Goal: Task Accomplishment & Management: Manage account settings

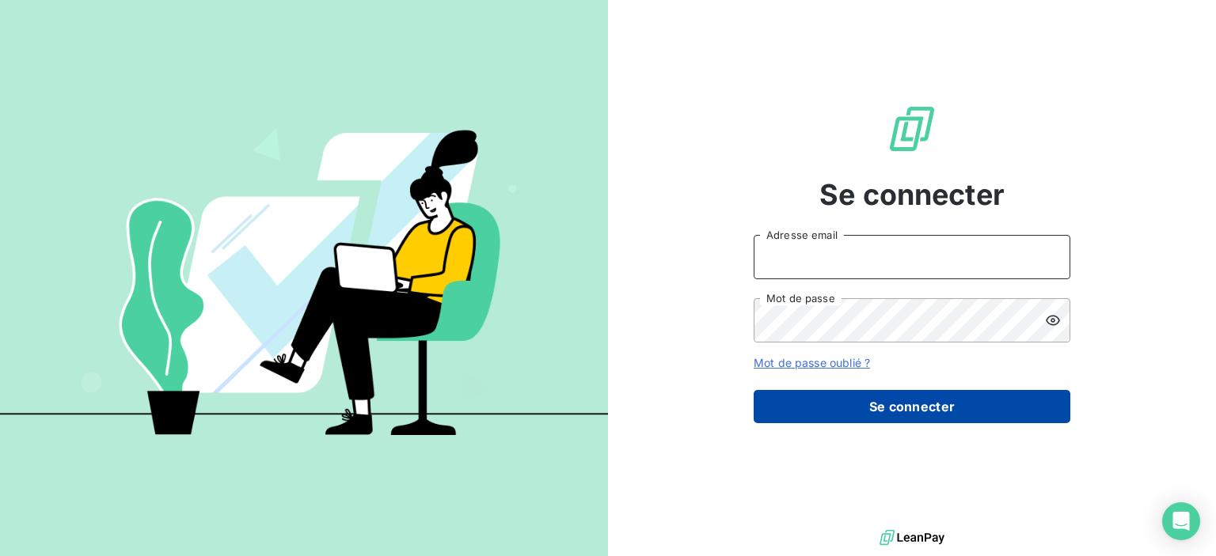
type input "[EMAIL_ADDRESS][DOMAIN_NAME]"
click at [866, 408] on button "Se connecter" at bounding box center [912, 406] width 317 height 33
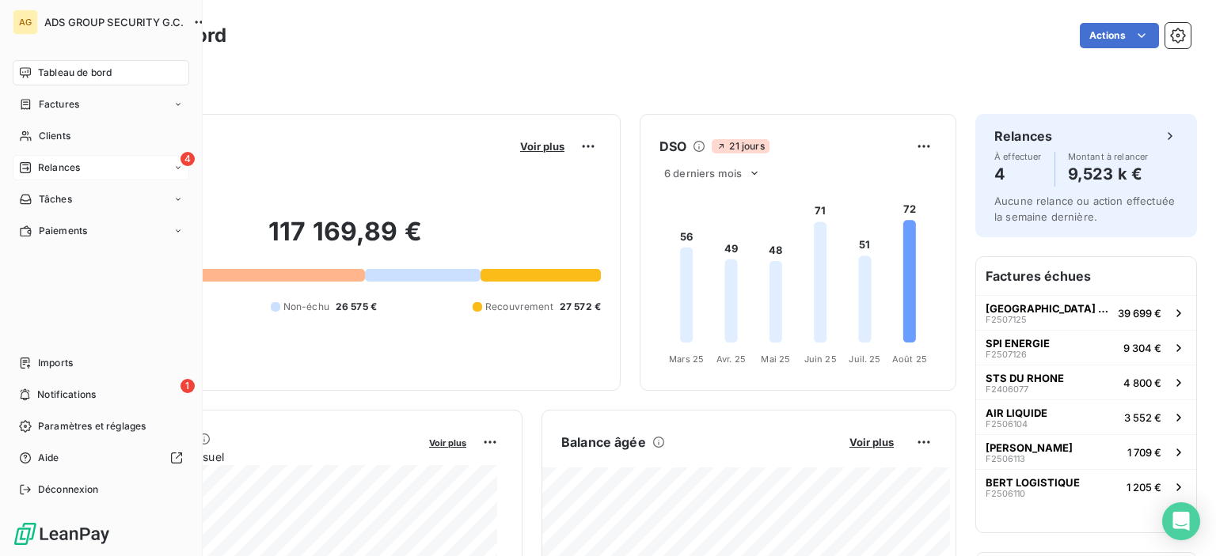
click at [32, 169] on div "Relances" at bounding box center [49, 168] width 61 height 14
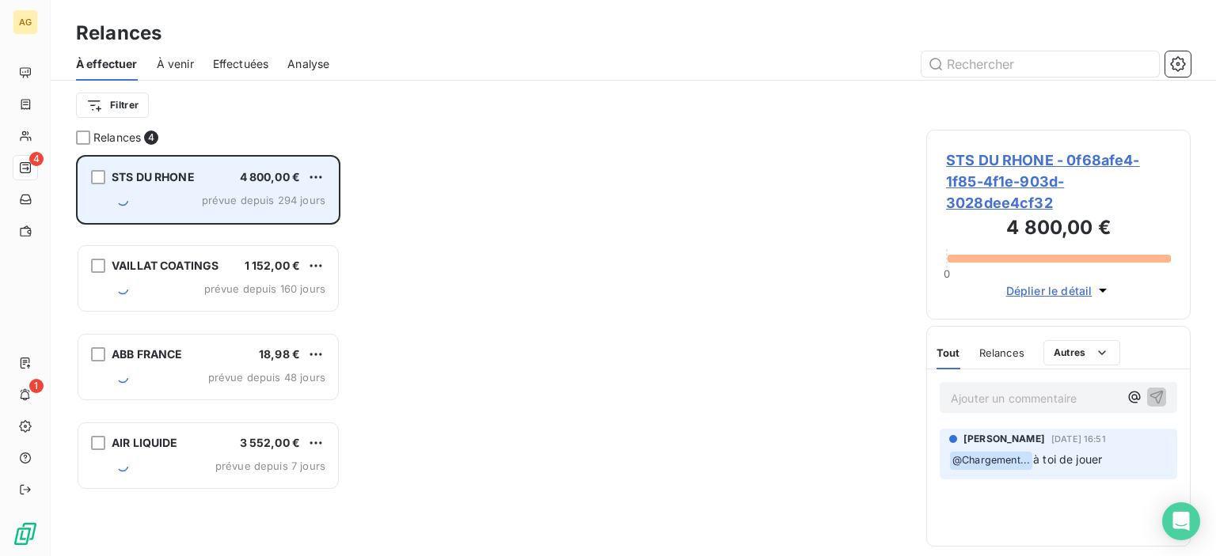
scroll to position [389, 252]
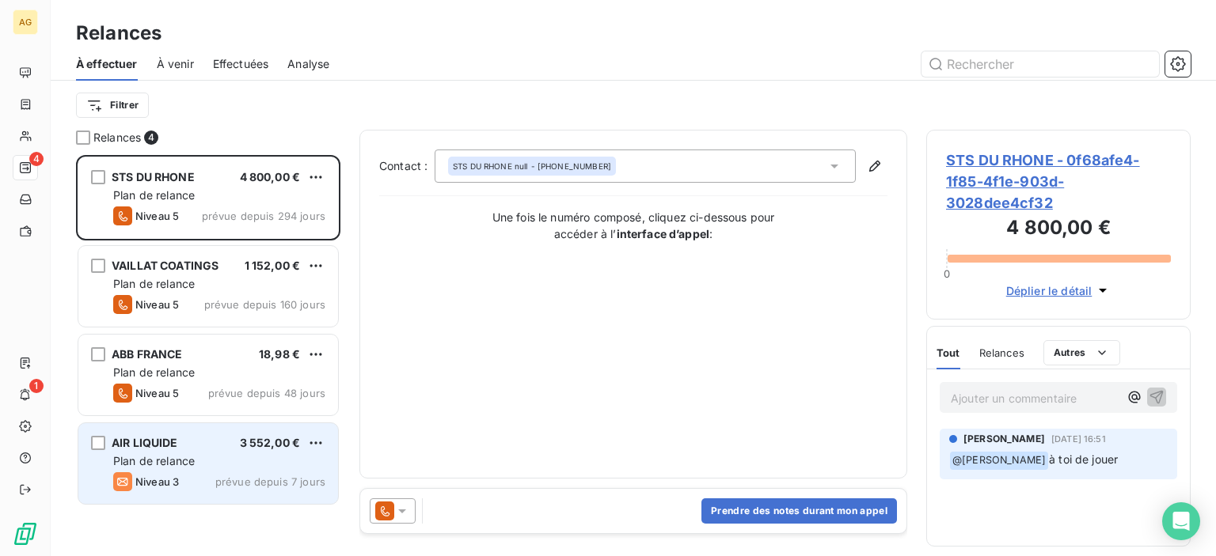
click at [228, 459] on div "Plan de relance" at bounding box center [219, 462] width 212 height 16
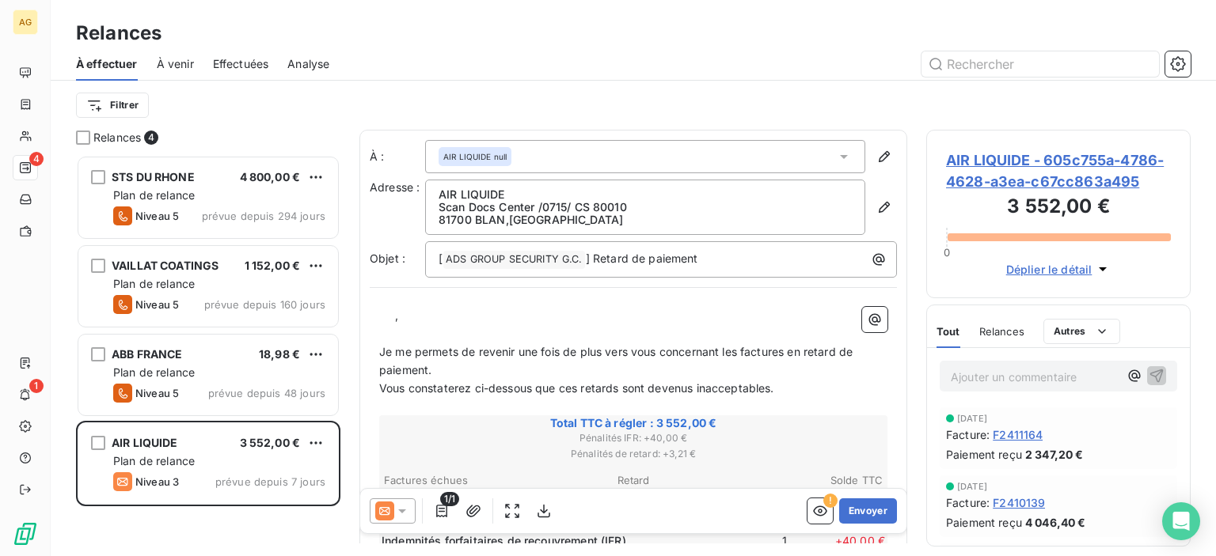
click at [823, 155] on div "AIR LIQUIDE null" at bounding box center [645, 156] width 440 height 33
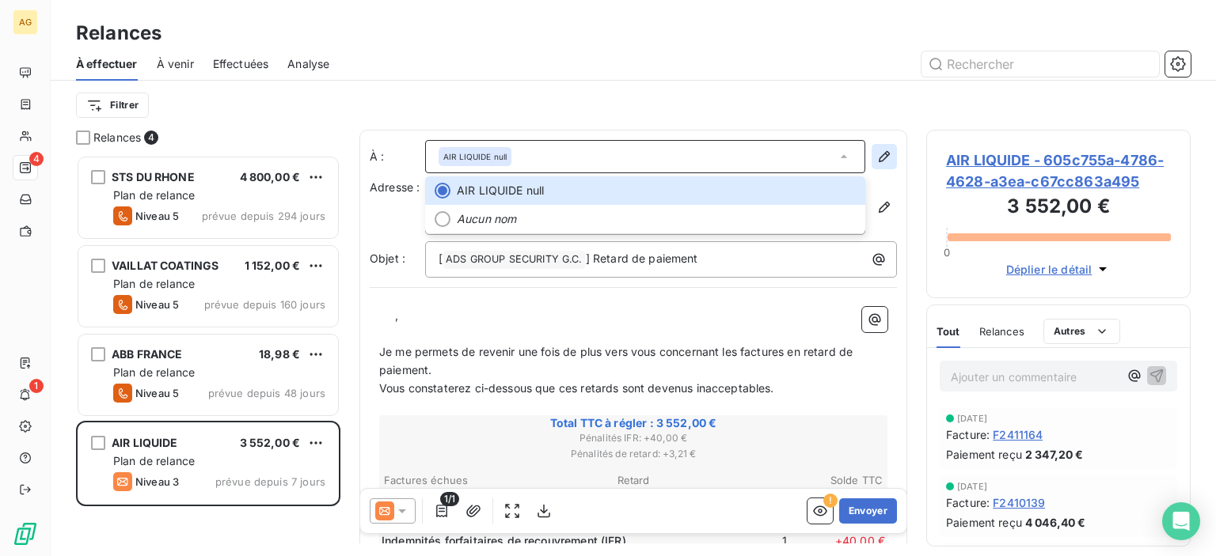
click at [876, 154] on icon "button" at bounding box center [884, 157] width 16 height 16
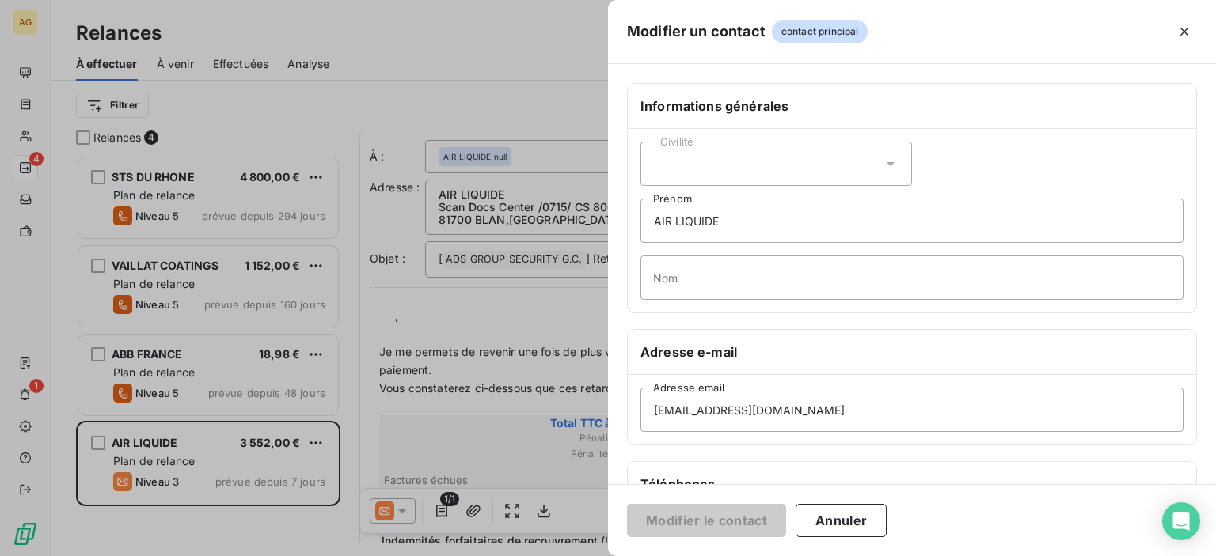
click at [738, 156] on div "Civilité" at bounding box center [775, 164] width 271 height 44
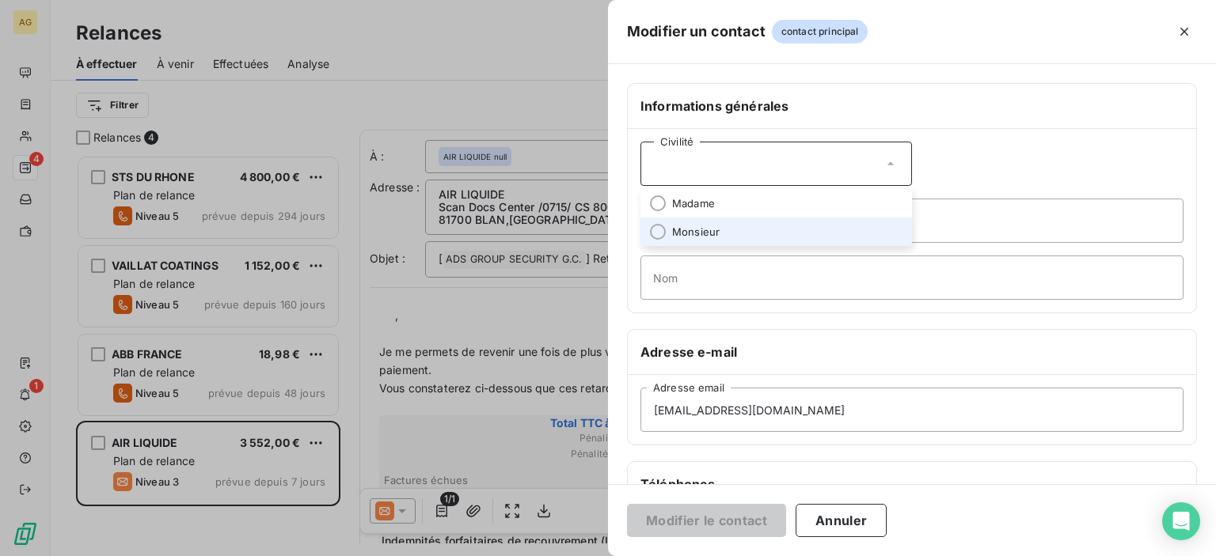
click at [752, 234] on li "Monsieur" at bounding box center [775, 232] width 271 height 28
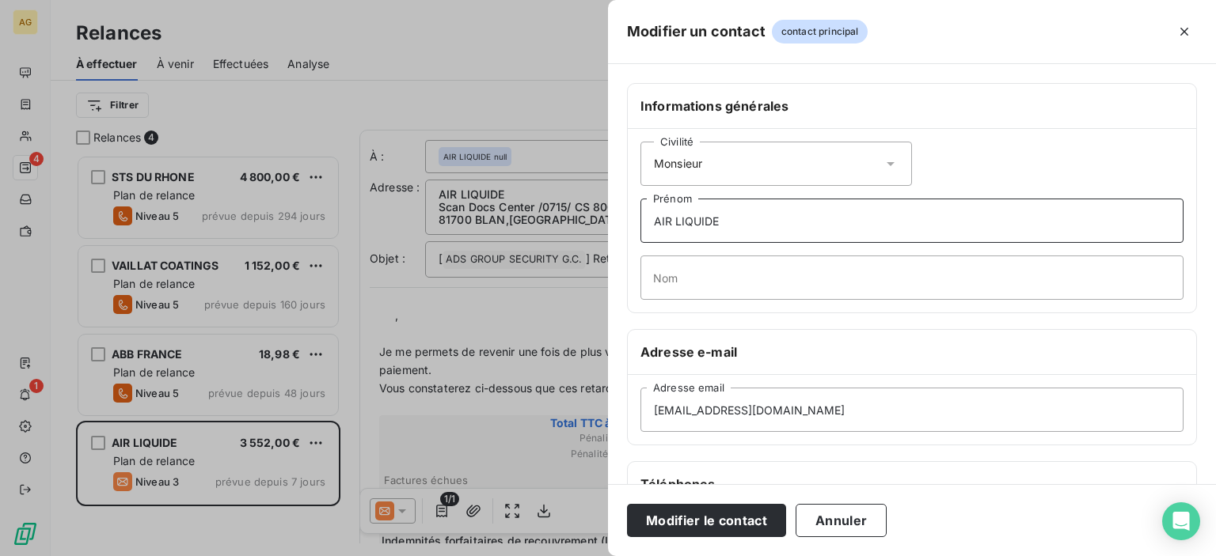
drag, startPoint x: 764, startPoint y: 227, endPoint x: 551, endPoint y: 203, distance: 214.3
click at [551, 556] on div "Modifier un contact contact principal Informations générales Civilité Monsieur …" at bounding box center [608, 556] width 1216 height 0
type input "Xavier"
type input "MINANA"
drag, startPoint x: 727, startPoint y: 410, endPoint x: 642, endPoint y: 410, distance: 85.5
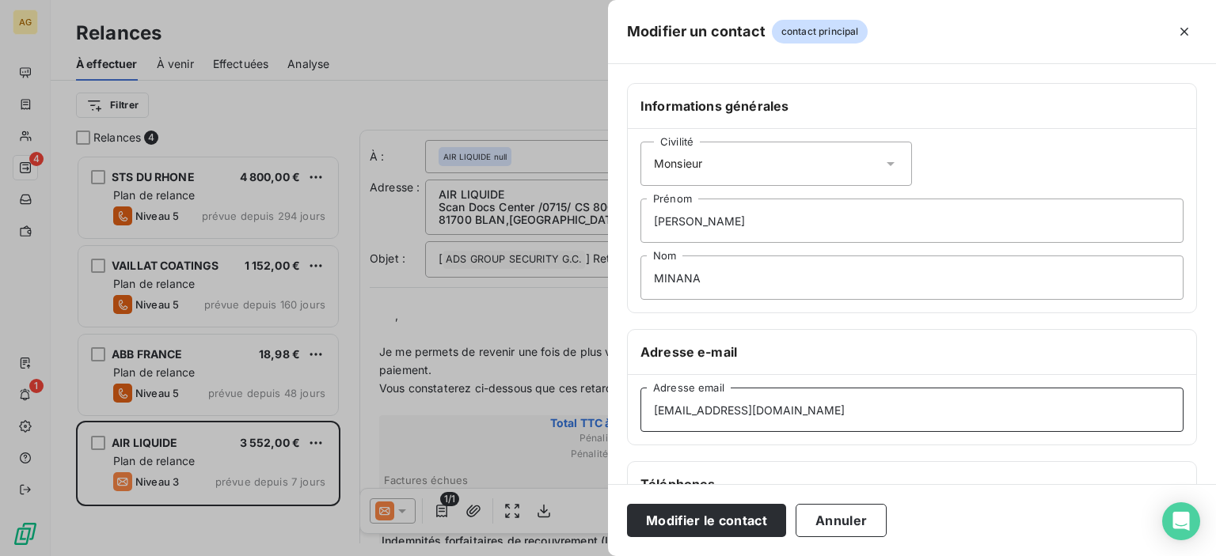
click at [642, 410] on input "fr.alfi-emc.fact@airliquide.com" at bounding box center [911, 410] width 543 height 44
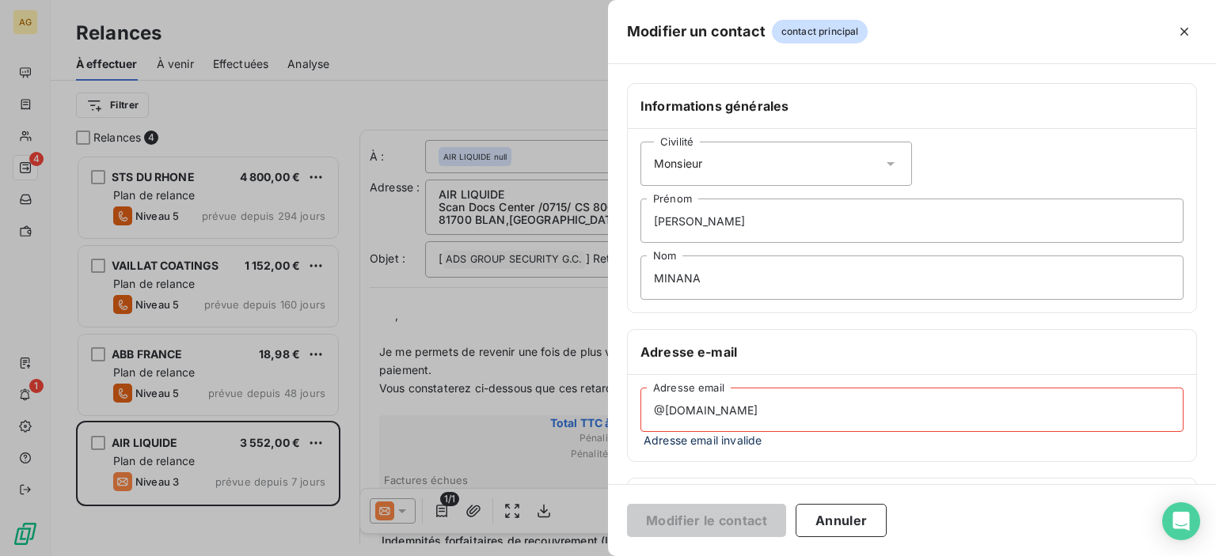
click at [654, 404] on input "@airliquide.com" at bounding box center [911, 410] width 543 height 44
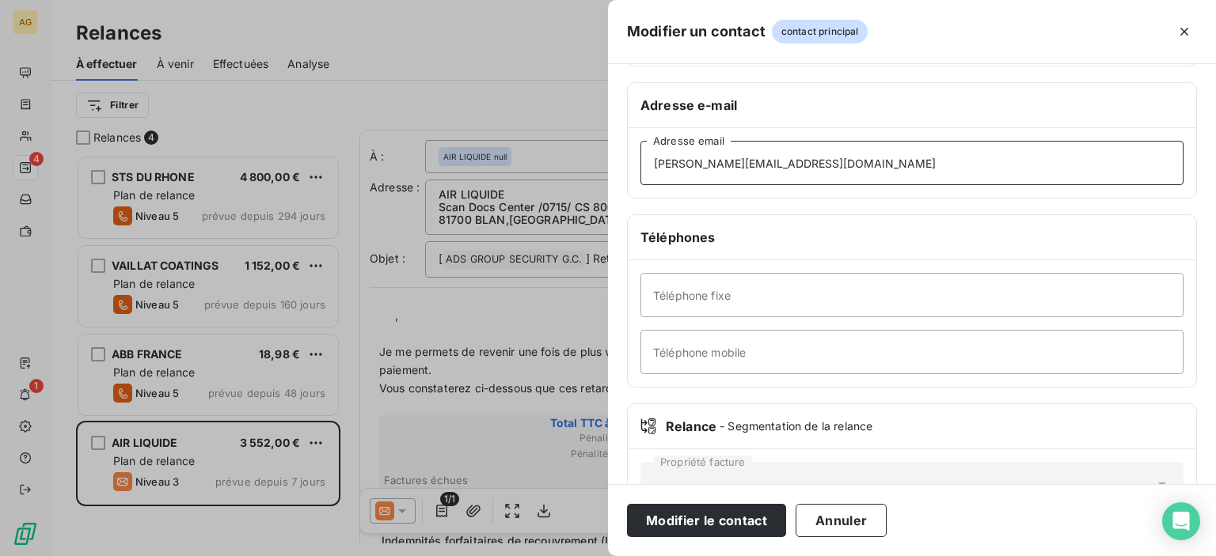
scroll to position [298, 0]
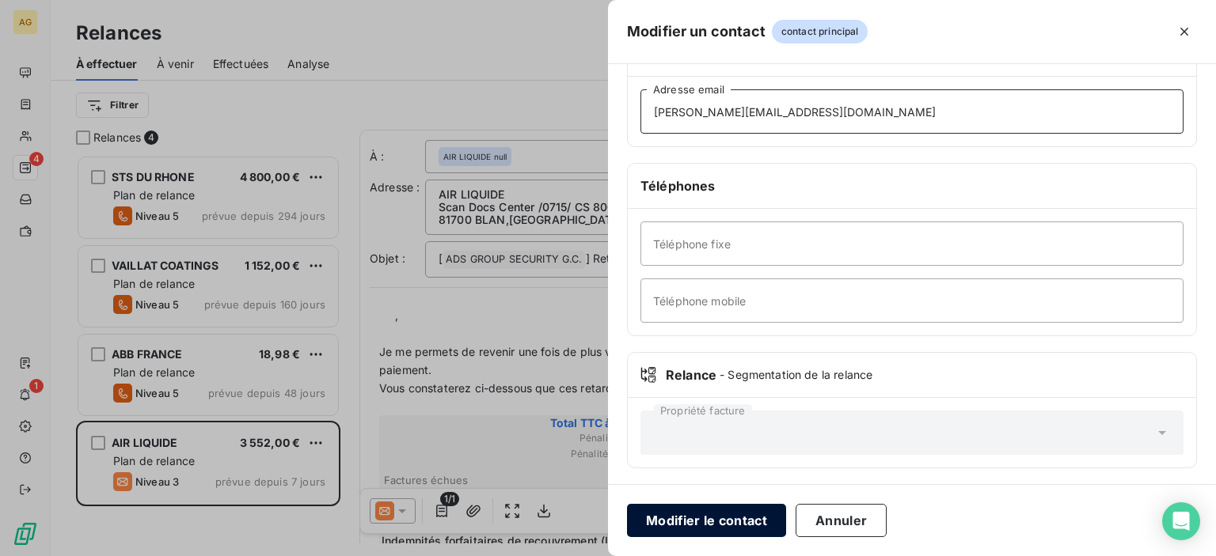
type input "xavier.minana@airliquide.com"
click at [713, 519] on button "Modifier le contact" at bounding box center [706, 520] width 159 height 33
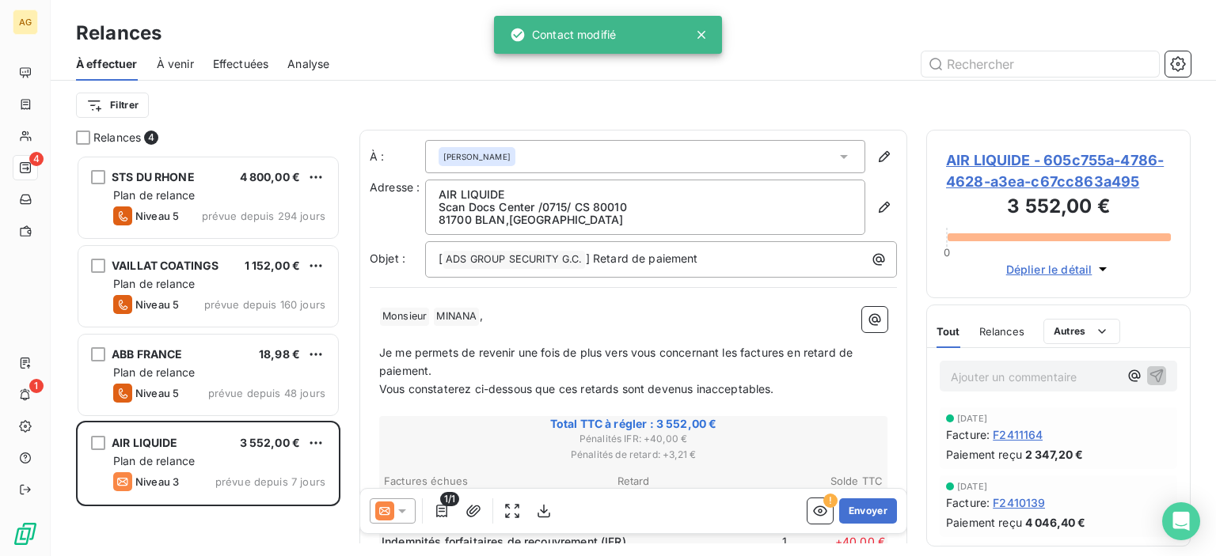
click at [823, 202] on p "Scan Docs Center /0715/ CS 80010" at bounding box center [644, 207] width 413 height 13
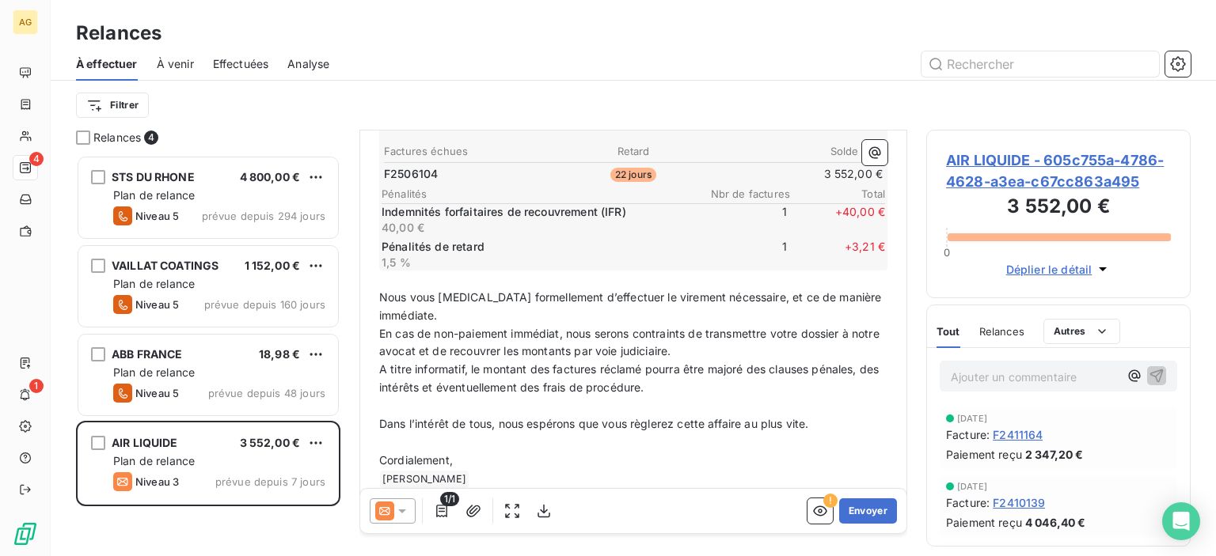
scroll to position [355, 0]
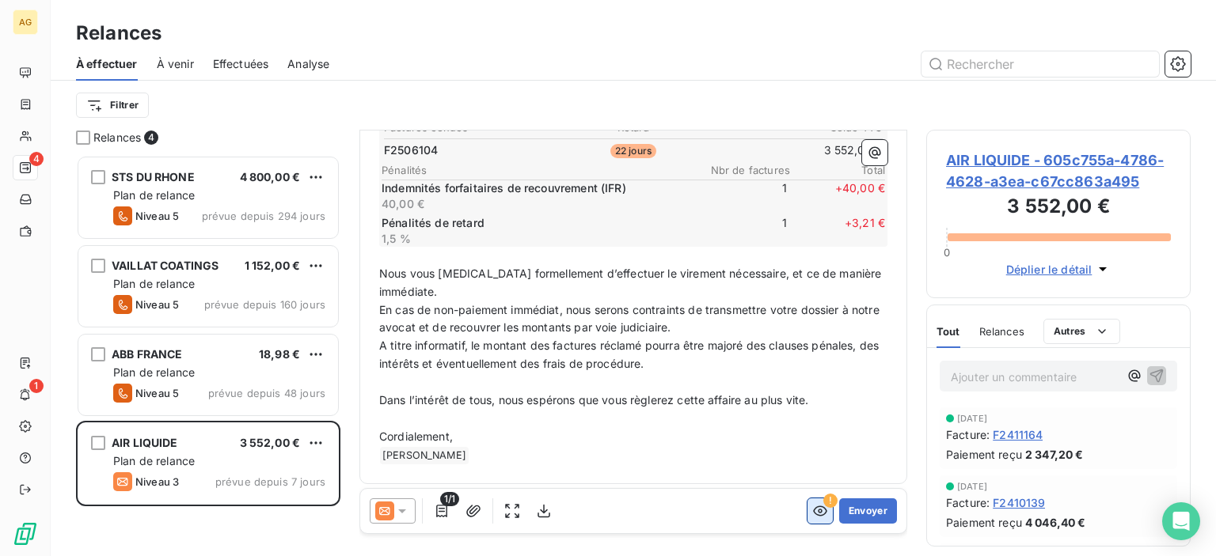
click at [812, 516] on icon "button" at bounding box center [820, 511] width 16 height 16
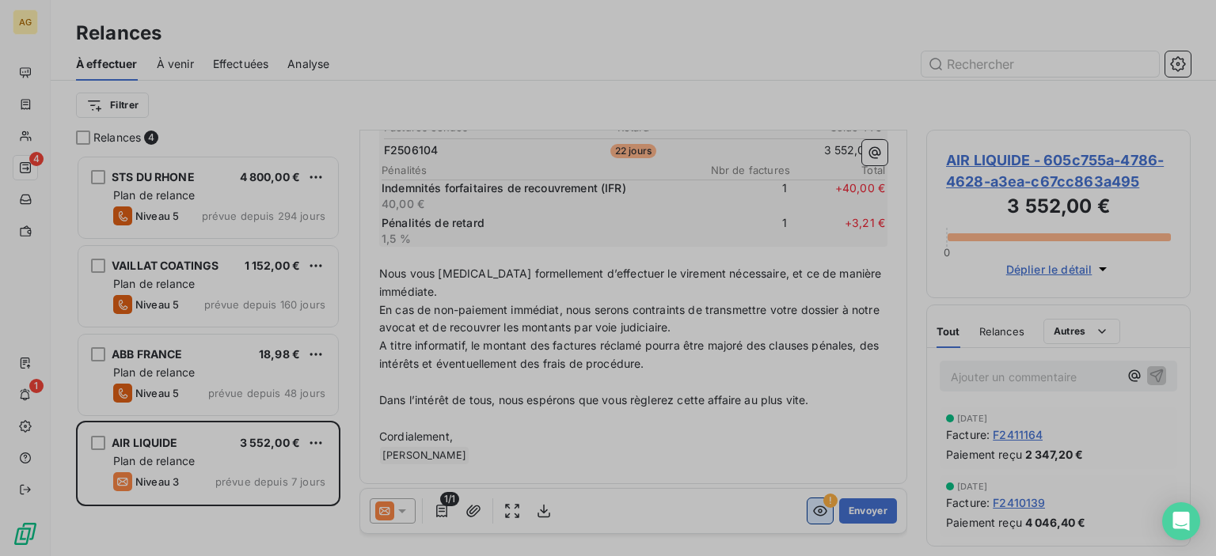
click at [804, 518] on div at bounding box center [608, 278] width 1216 height 556
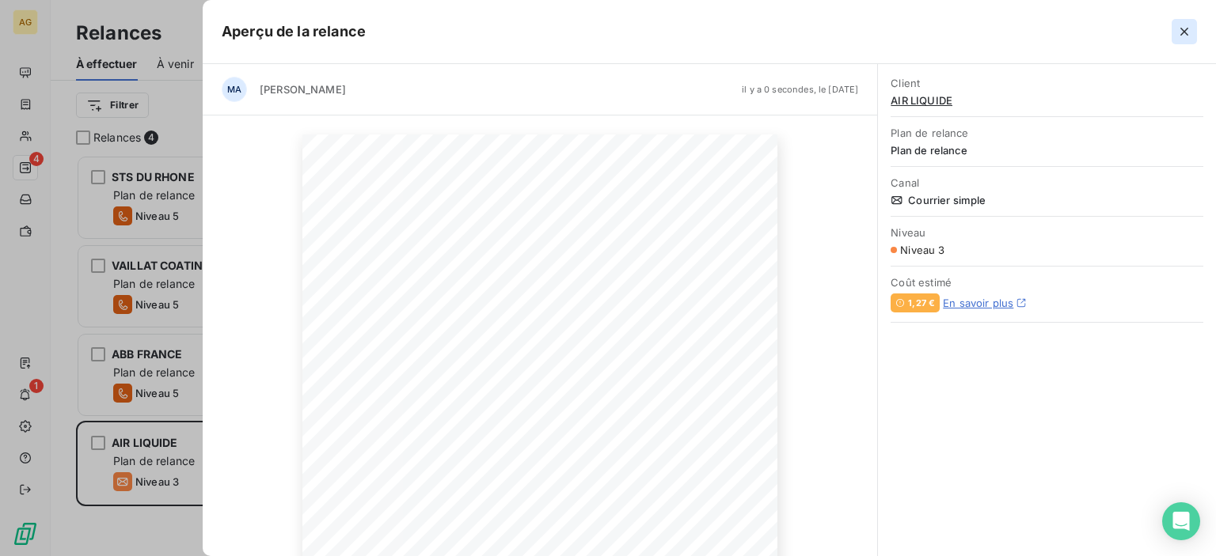
click at [1184, 31] on icon "button" at bounding box center [1184, 32] width 8 height 8
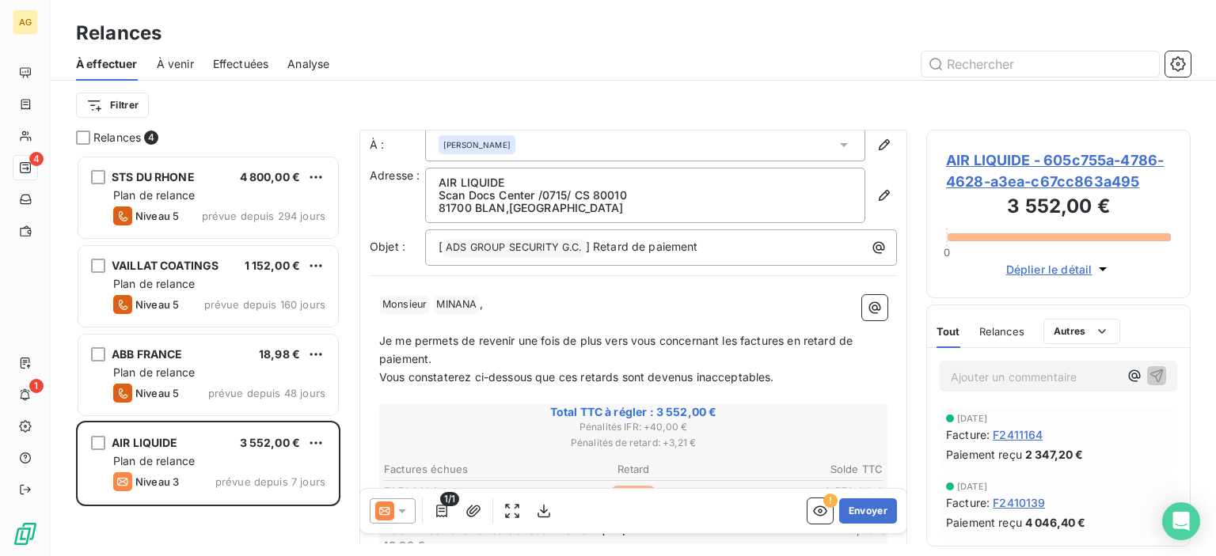
scroll to position [0, 0]
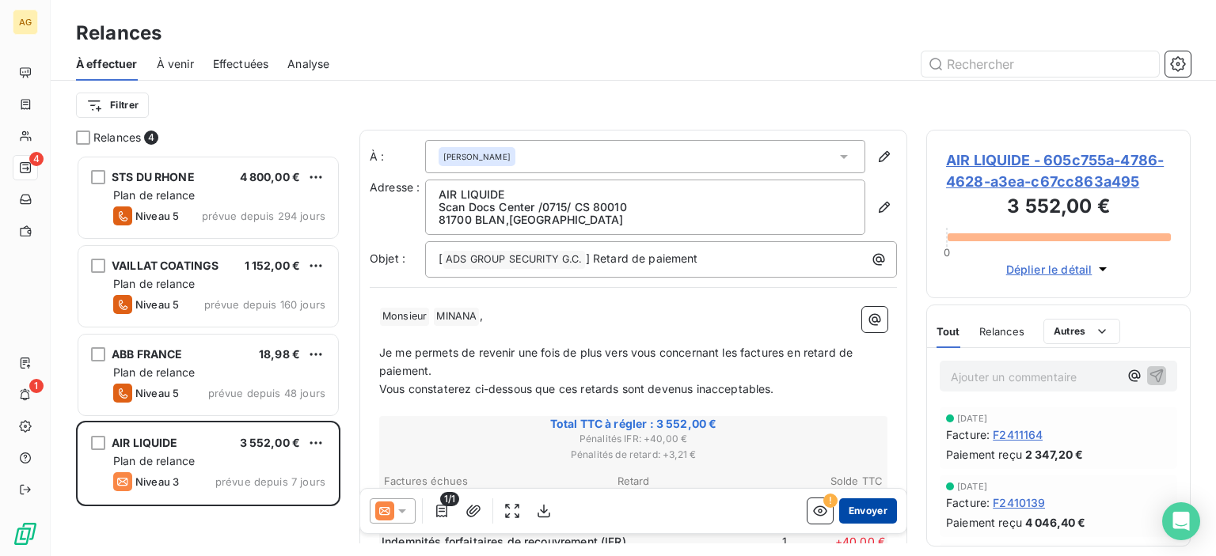
click at [849, 510] on button "Envoyer" at bounding box center [868, 511] width 58 height 25
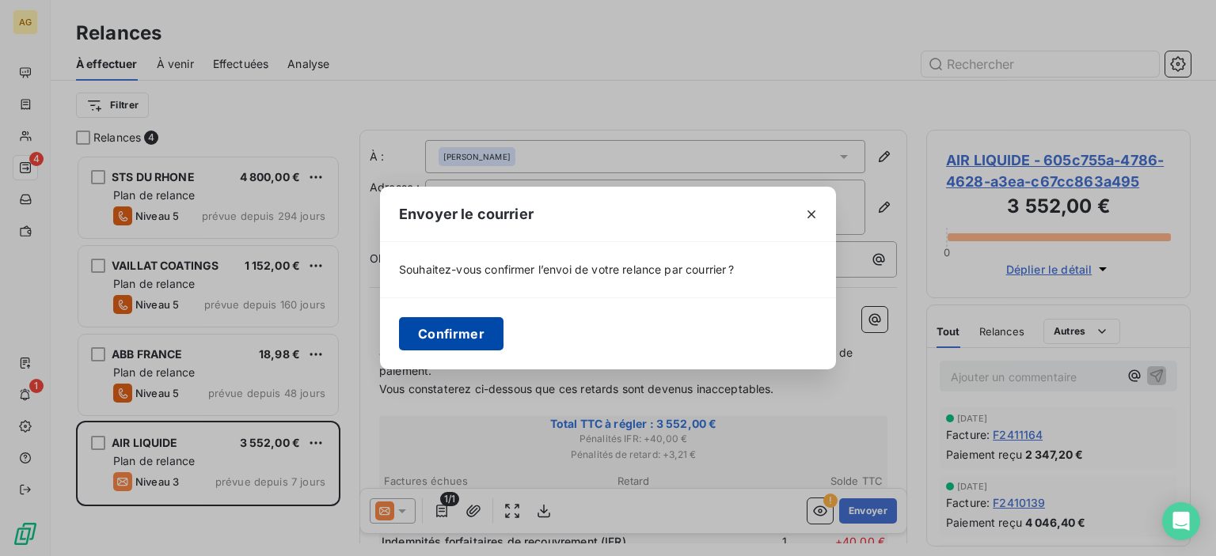
click at [478, 332] on button "Confirmer" at bounding box center [451, 333] width 104 height 33
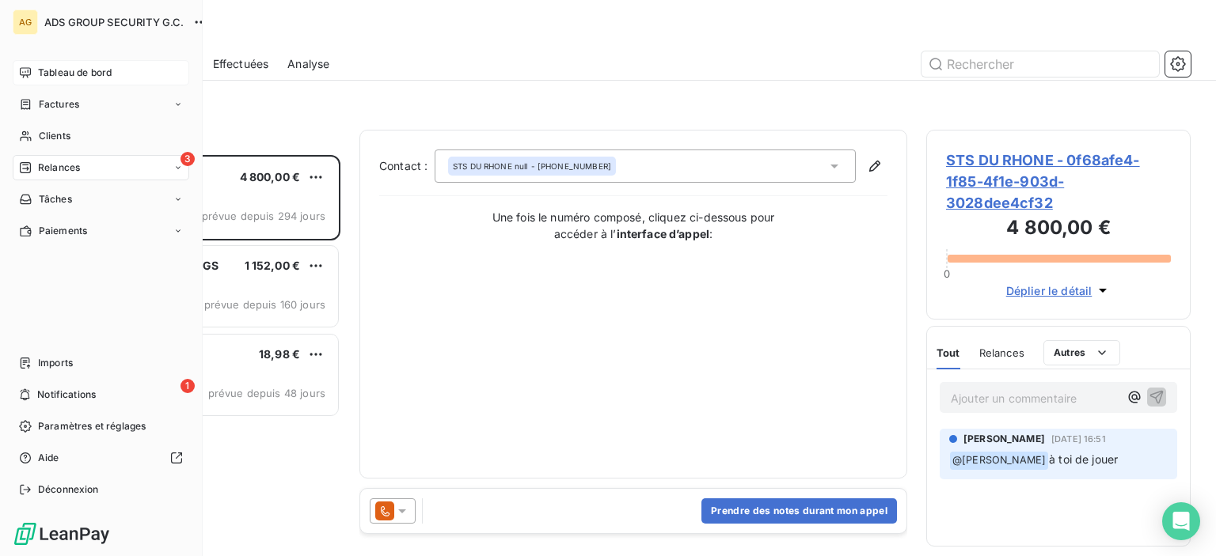
click at [46, 68] on span "Tableau de bord" at bounding box center [75, 73] width 74 height 14
